Goal: Find specific page/section

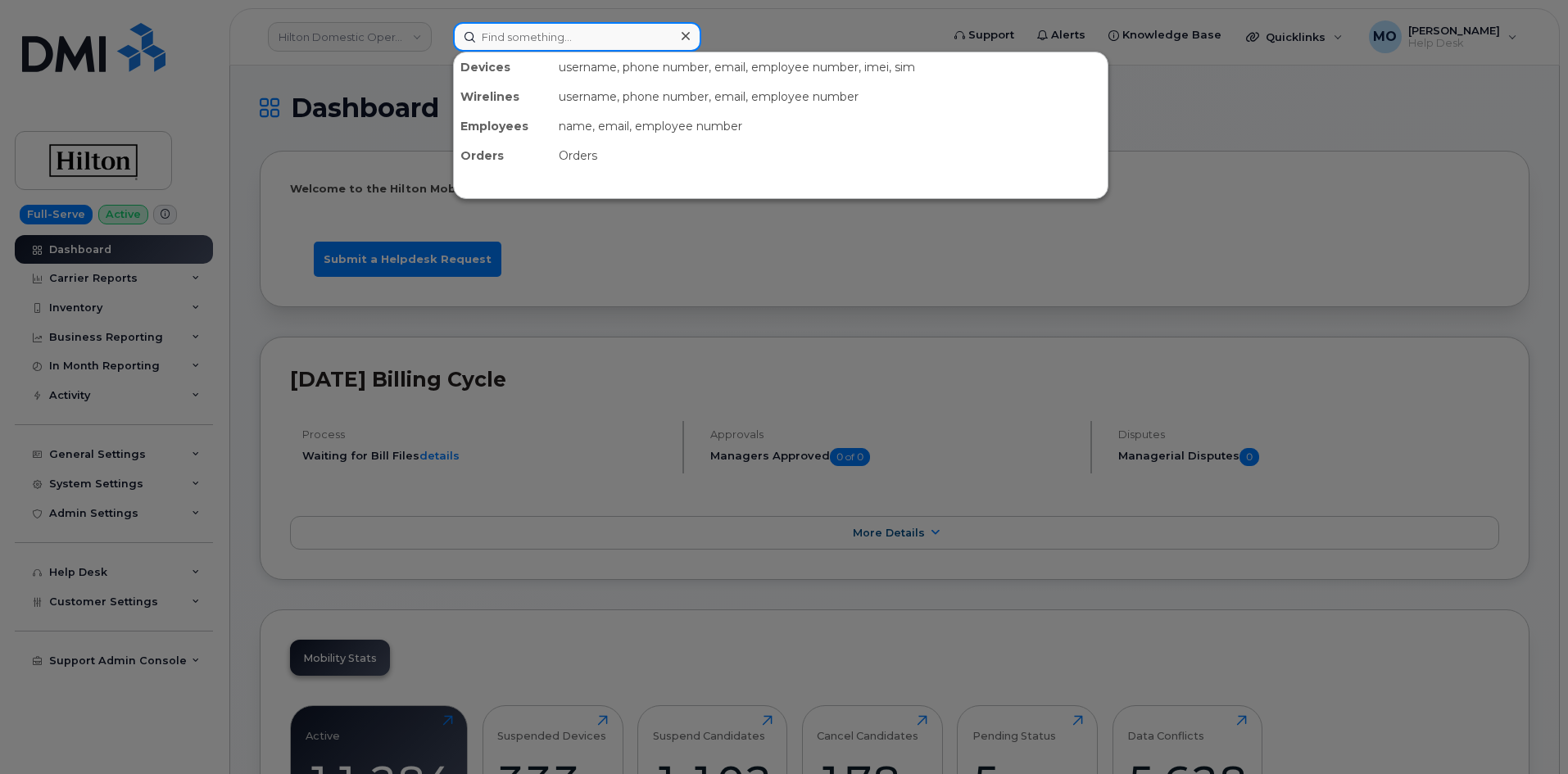
click at [577, 50] on input at bounding box center [577, 37] width 248 height 29
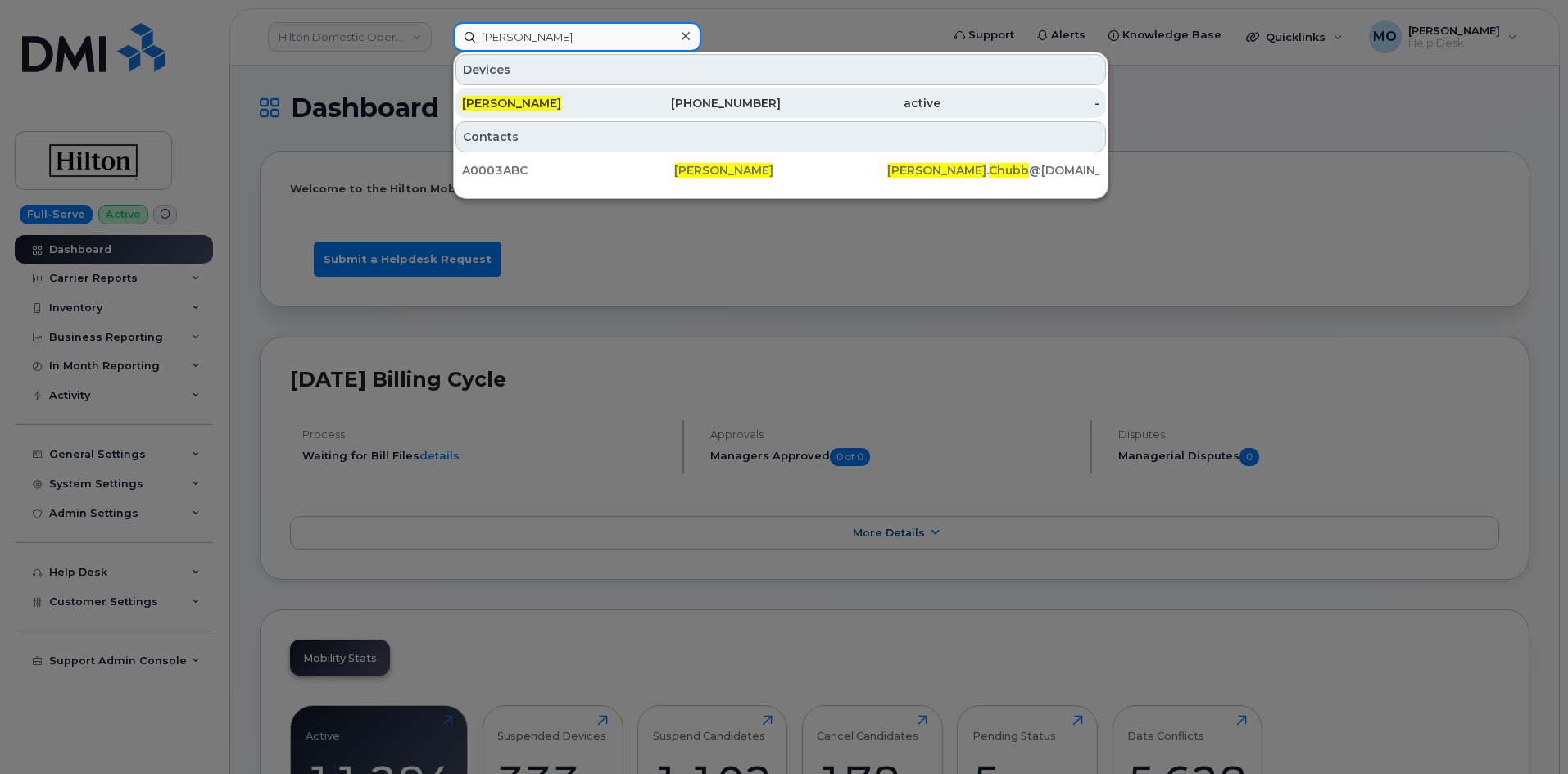
type input "Tamara Chubb"
drag, startPoint x: 855, startPoint y: 110, endPoint x: 885, endPoint y: 108, distance: 30.1
click at [856, 107] on div "active" at bounding box center [860, 104] width 159 height 16
click at [869, 110] on div "active" at bounding box center [860, 104] width 159 height 16
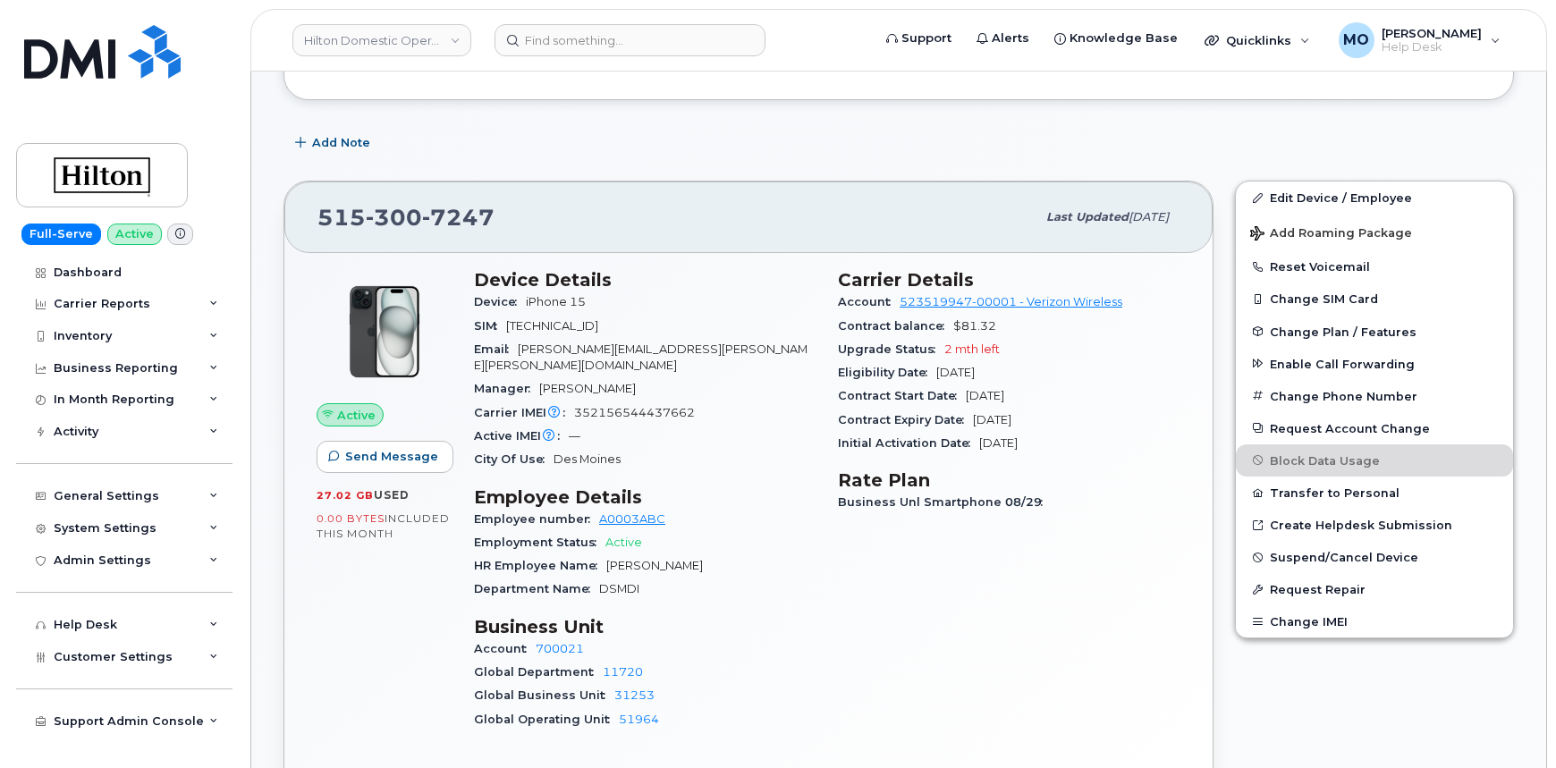
scroll to position [406, 0]
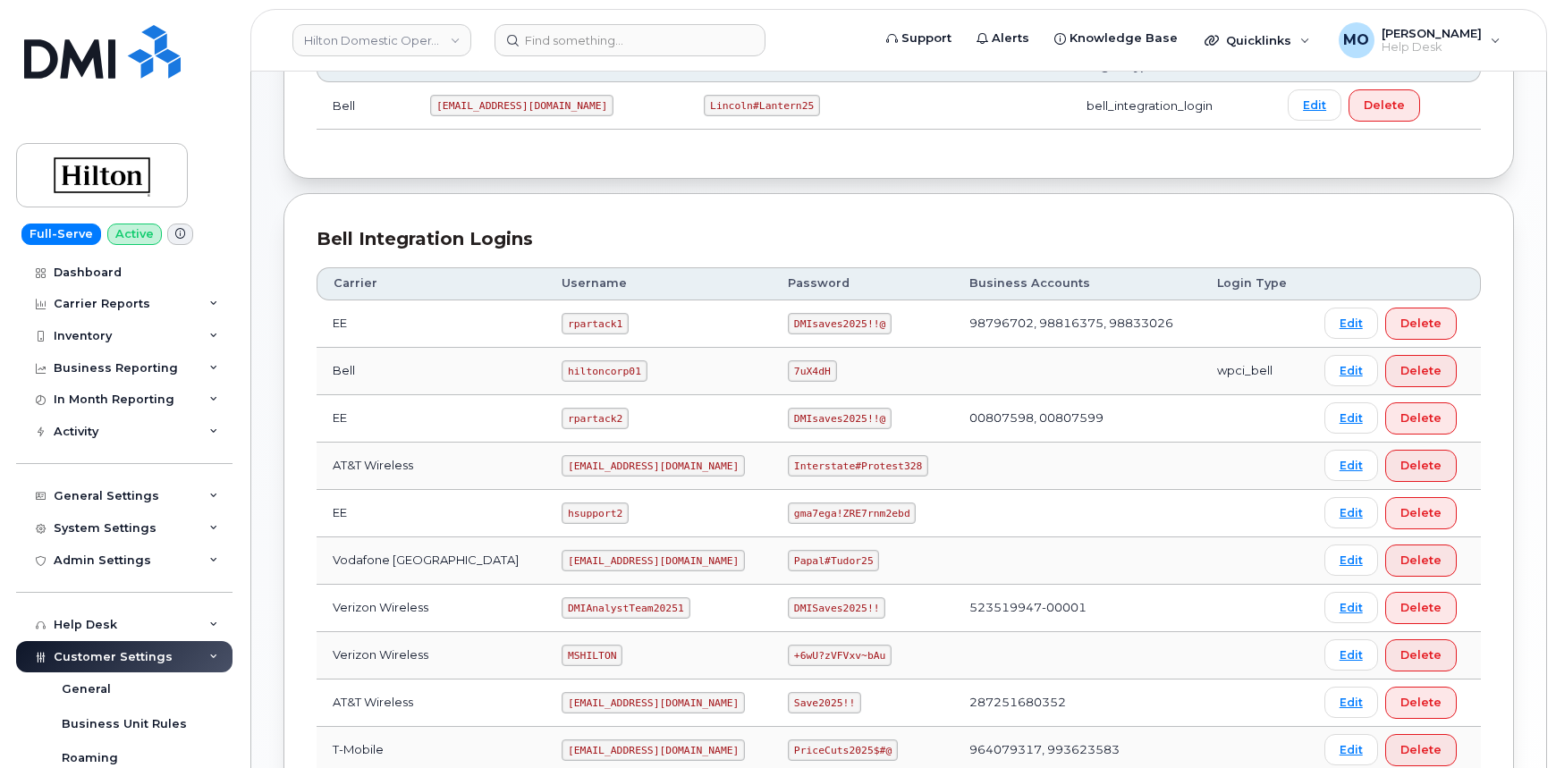
scroll to position [325, 0]
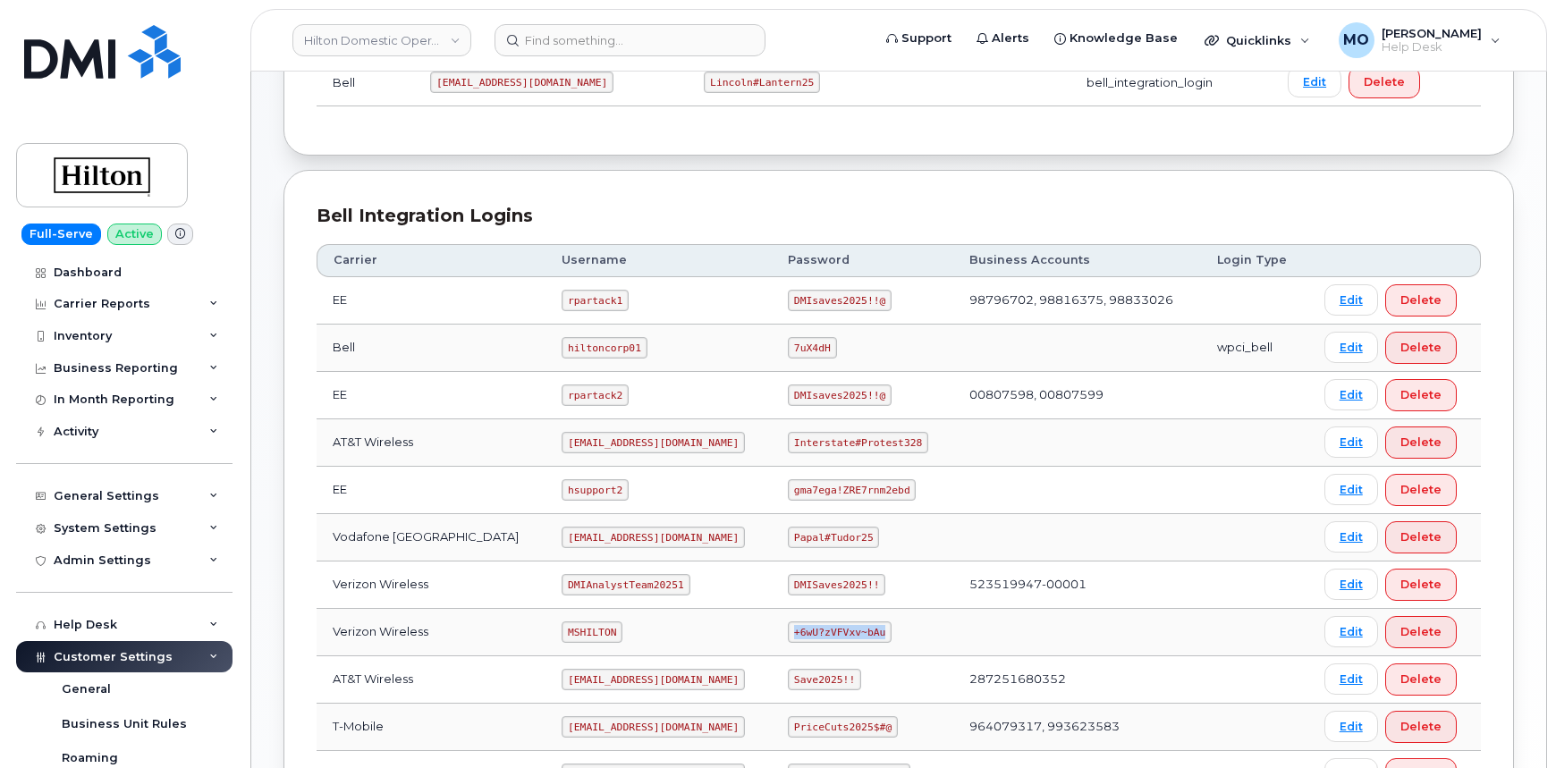
drag, startPoint x: 775, startPoint y: 630, endPoint x: 880, endPoint y: 624, distance: 105.7
click at [880, 624] on td "+6wU?zVFVxv~bAu" at bounding box center [863, 632] width 182 height 47
copy code "+6wU?zVFVxv~bAu"
click at [595, 47] on input at bounding box center [630, 40] width 271 height 32
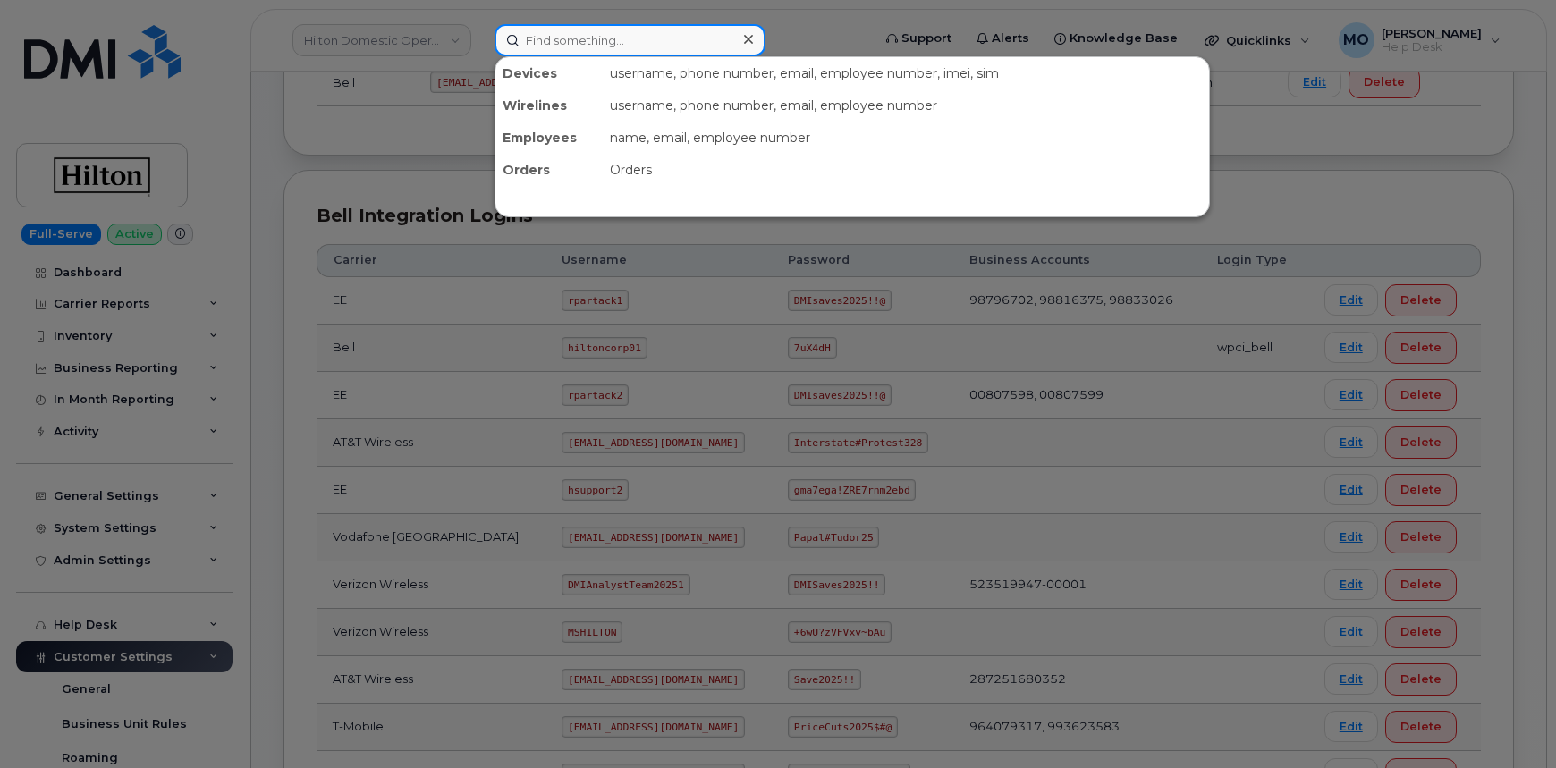
paste input "15156454030"
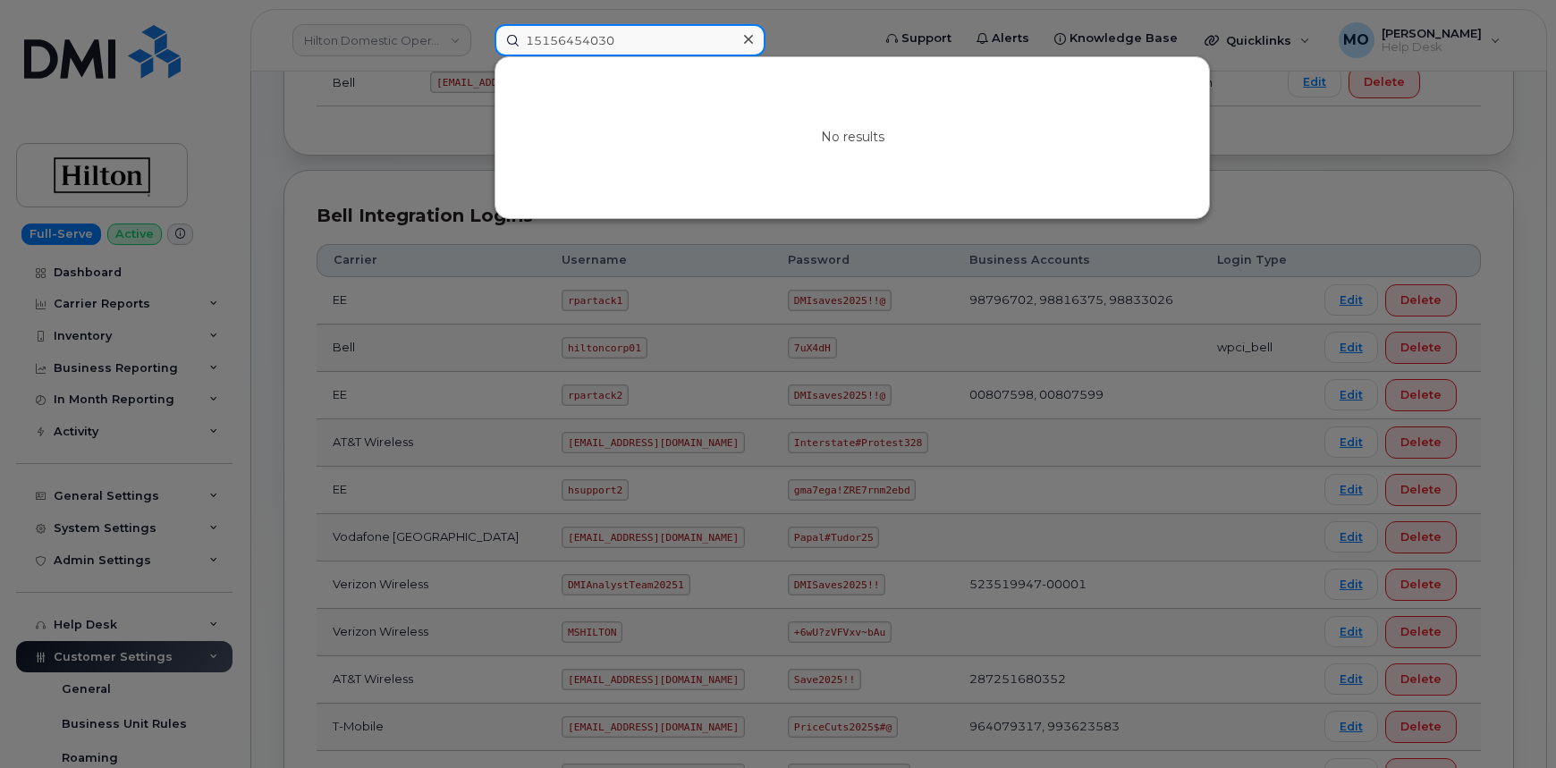
type input "15156454030"
drag, startPoint x: 1260, startPoint y: 150, endPoint x: 1258, endPoint y: 140, distance: 10.0
click at [1261, 148] on div at bounding box center [778, 384] width 1556 height 768
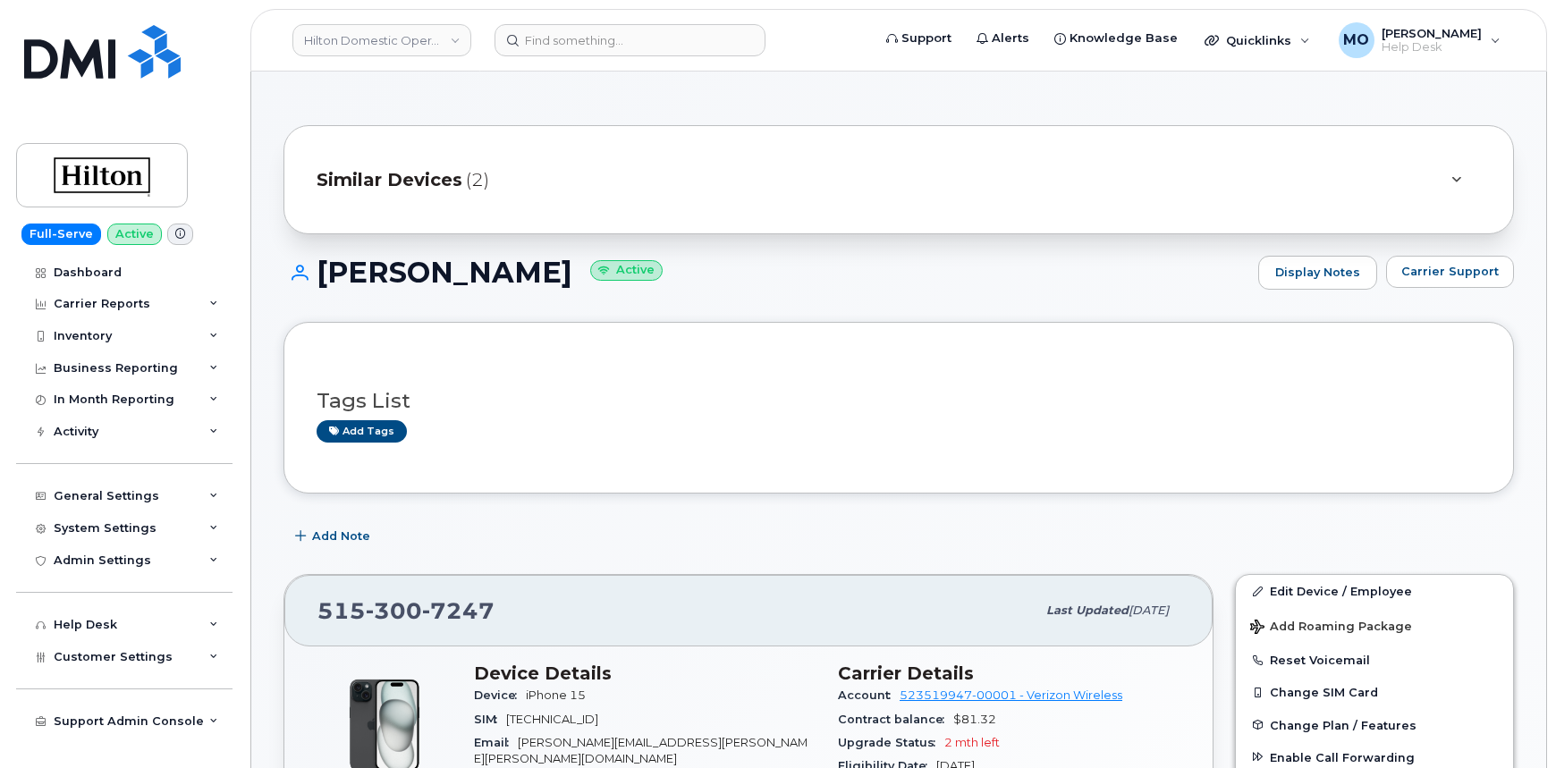
scroll to position [406, 0]
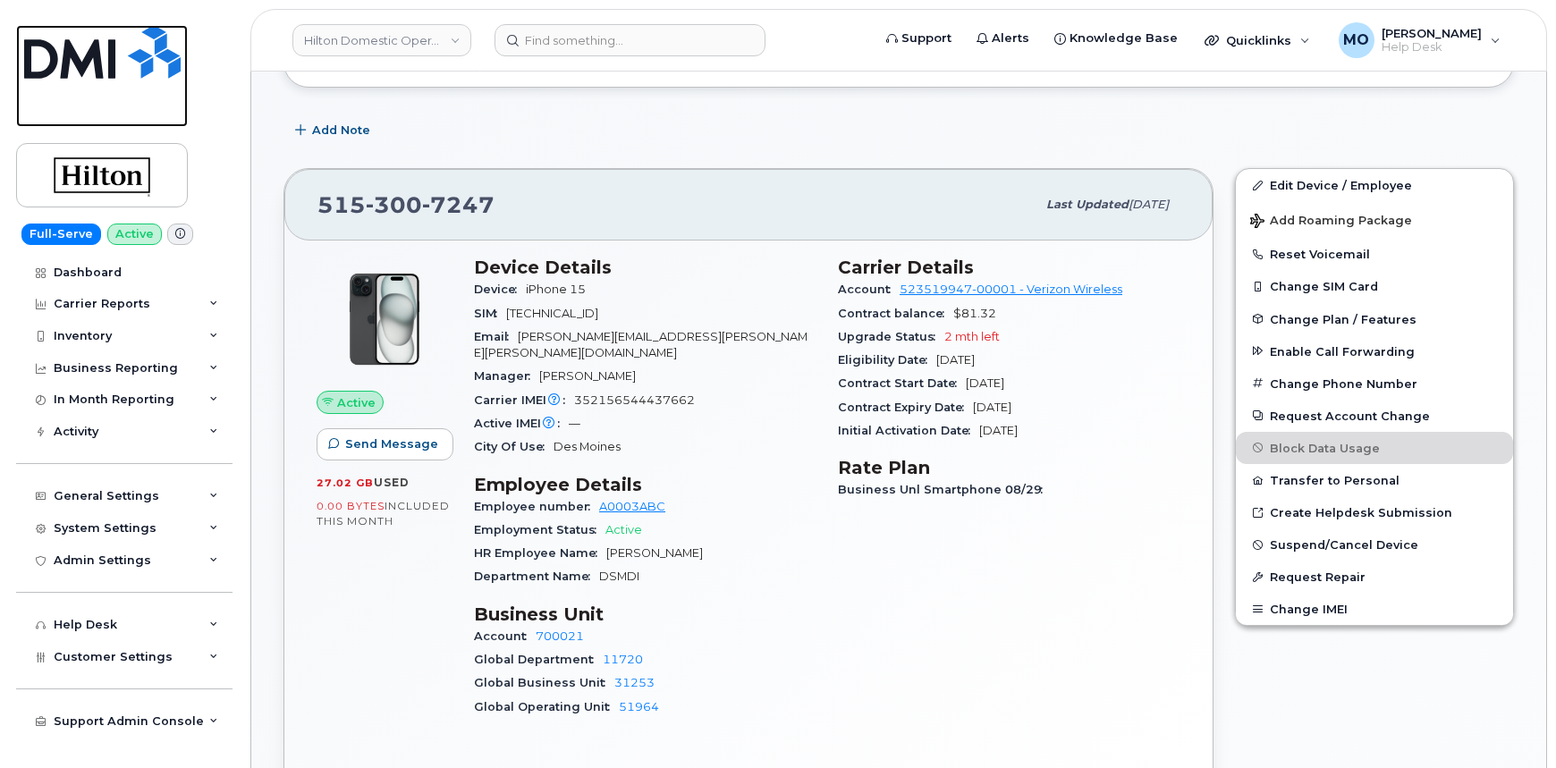
click at [118, 65] on img at bounding box center [102, 52] width 157 height 54
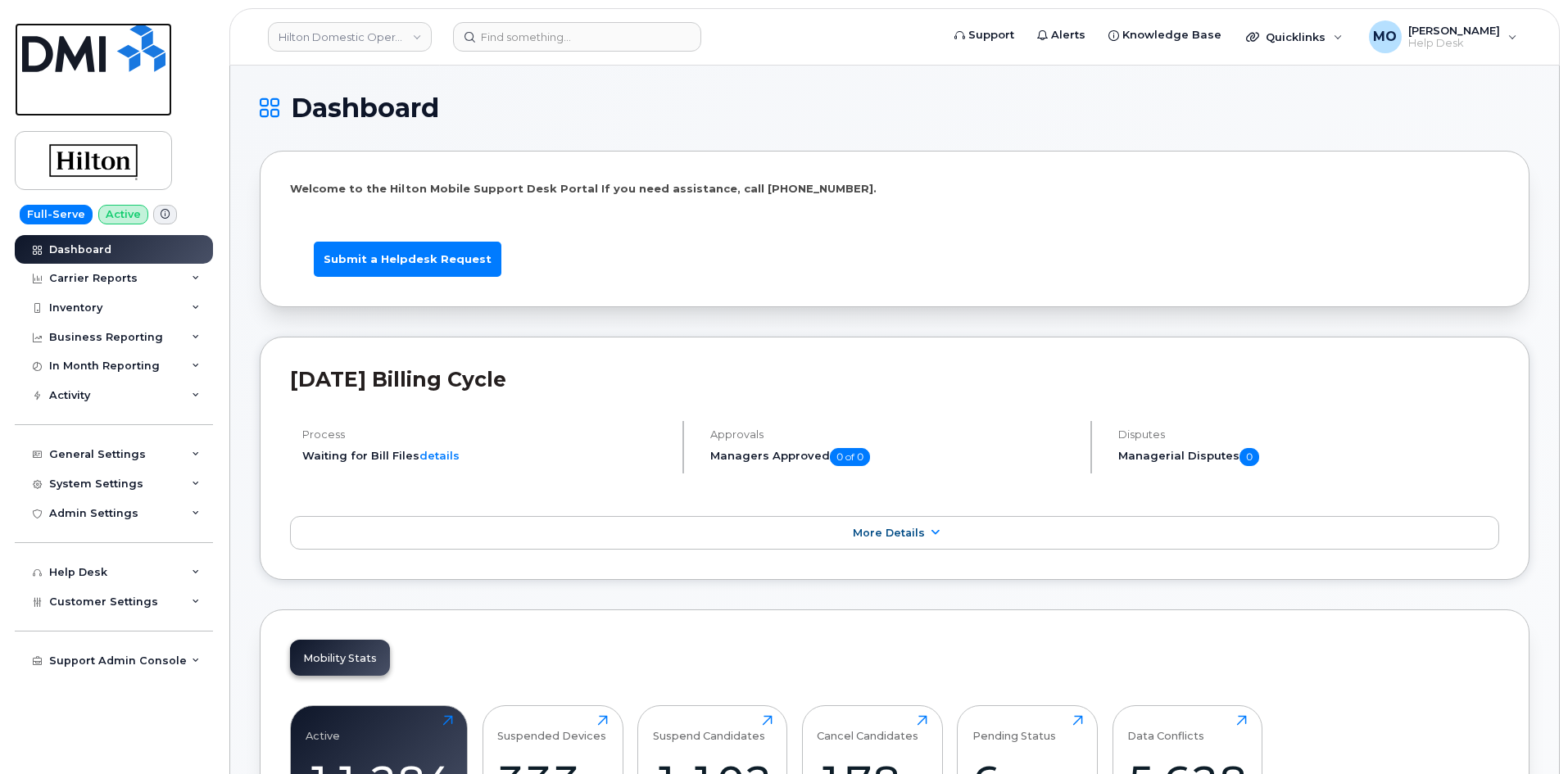
click at [128, 35] on img at bounding box center [93, 48] width 144 height 49
click at [389, 43] on link "Hilton Domestic Operating Company Inc" at bounding box center [349, 37] width 164 height 29
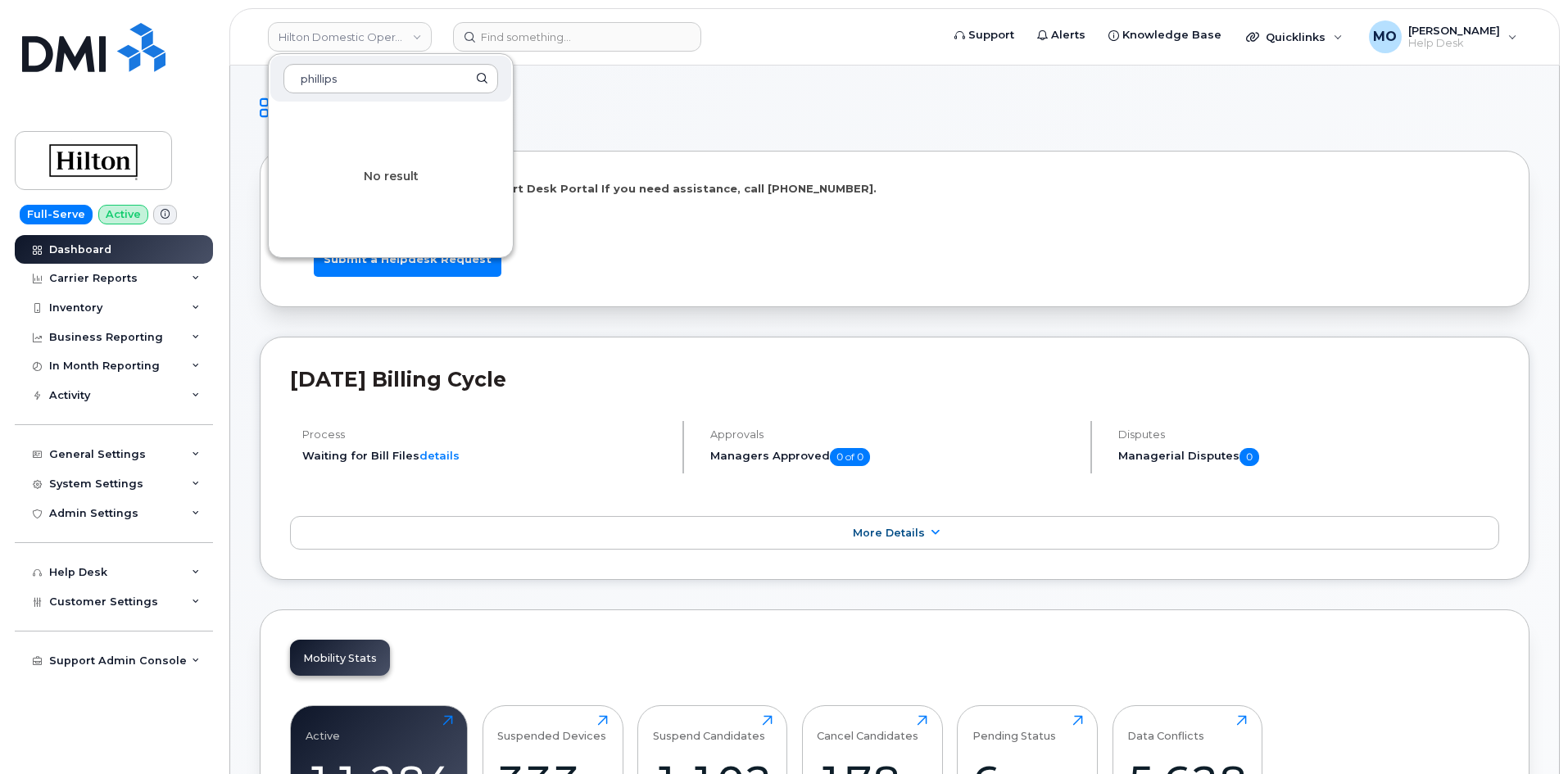
type input "phillips"
